Goal: Task Accomplishment & Management: Manage account settings

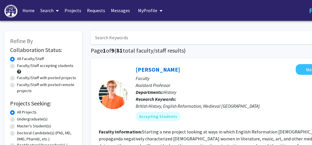
click at [149, 9] on span "My Profile" at bounding box center [147, 10] width 19 height 6
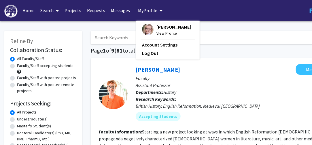
click at [170, 32] on span "View Profile" at bounding box center [173, 33] width 35 height 6
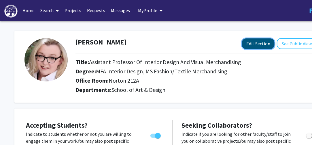
click at [262, 46] on button "Edit Section" at bounding box center [258, 43] width 33 height 11
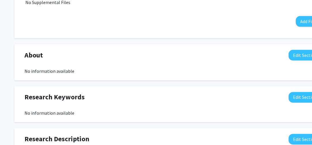
scroll to position [346, 0]
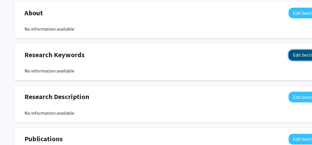
click at [305, 54] on button "Edit Section" at bounding box center [305, 55] width 33 height 11
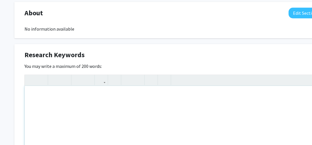
click at [97, 97] on div "Note to users with screen readers: Please deactivate our accessibility plugin f…" at bounding box center [173, 129] width 296 height 86
type textarea "Sensory environments, Sustainable fashion, Textile Art"
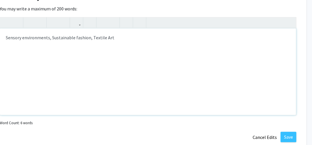
scroll to position [403, 33]
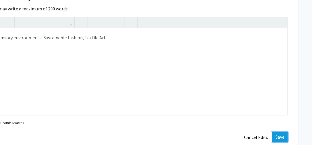
click at [281, 134] on button "Save" at bounding box center [280, 136] width 16 height 10
